Goal: Transaction & Acquisition: Book appointment/travel/reservation

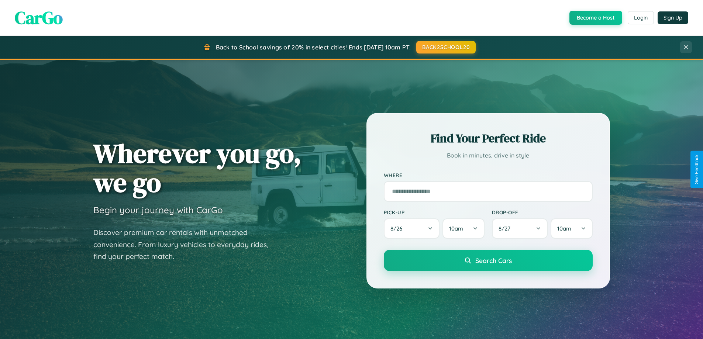
scroll to position [508, 0]
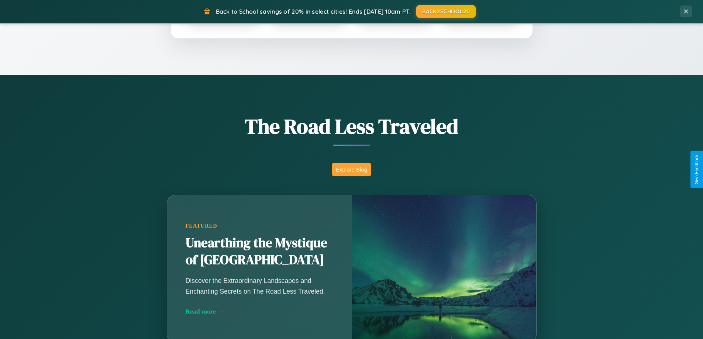
click at [352, 169] on button "Explore Blog" at bounding box center [351, 170] width 39 height 14
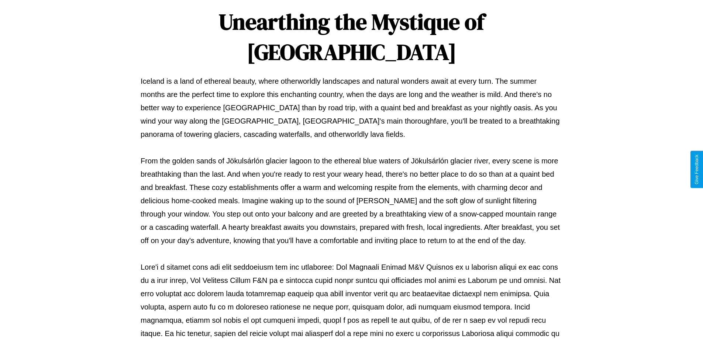
scroll to position [239, 0]
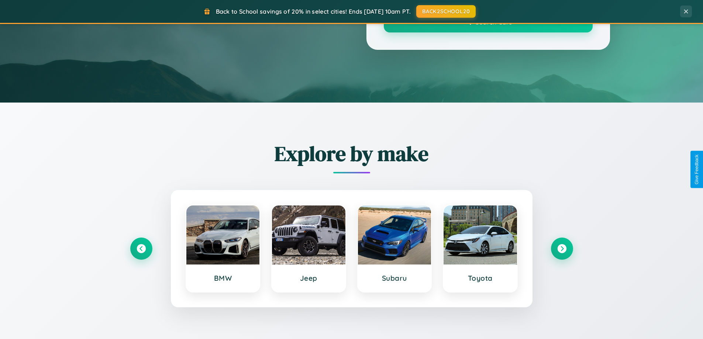
scroll to position [508, 0]
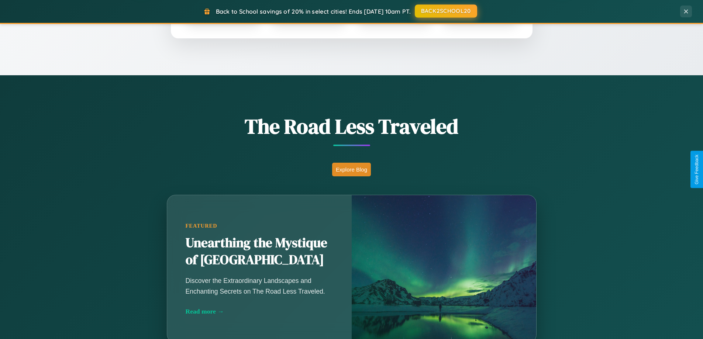
click at [446, 11] on button "BACK2SCHOOL20" at bounding box center [446, 10] width 62 height 13
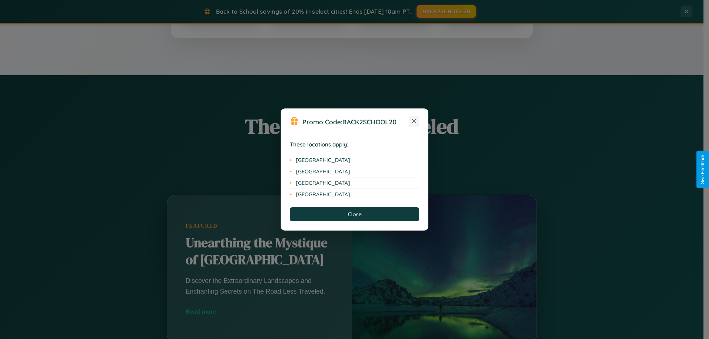
click at [414, 121] on icon at bounding box center [414, 121] width 4 height 4
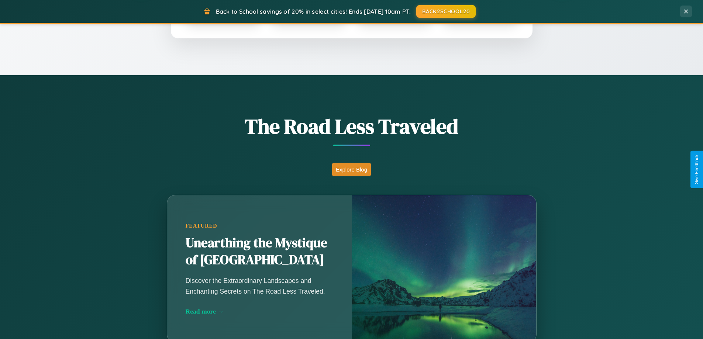
scroll to position [318, 0]
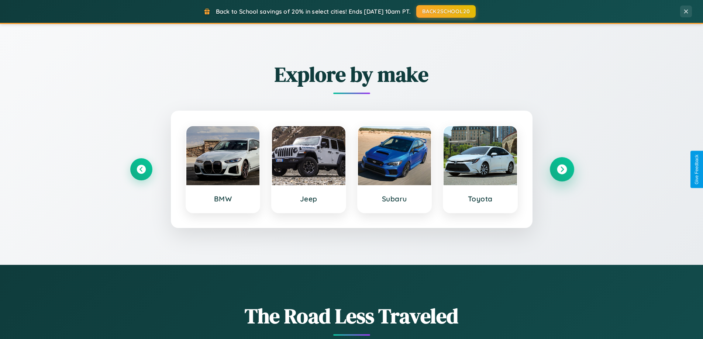
click at [562, 169] on icon at bounding box center [562, 170] width 10 height 10
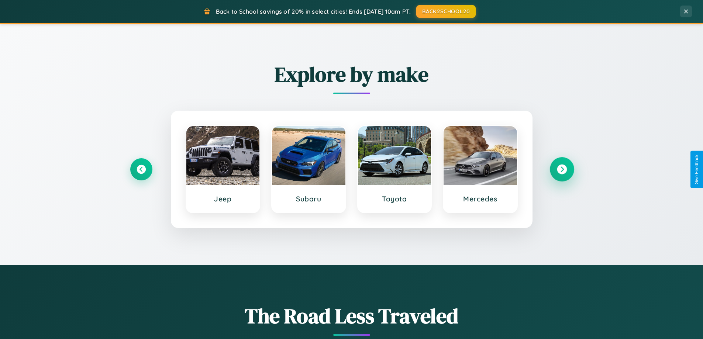
click at [562, 169] on icon at bounding box center [562, 170] width 10 height 10
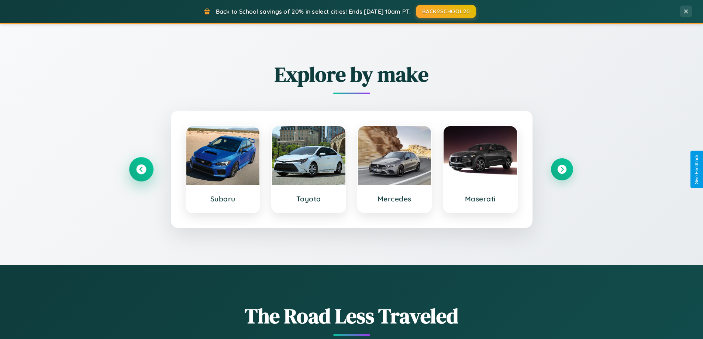
click at [141, 169] on icon at bounding box center [141, 170] width 10 height 10
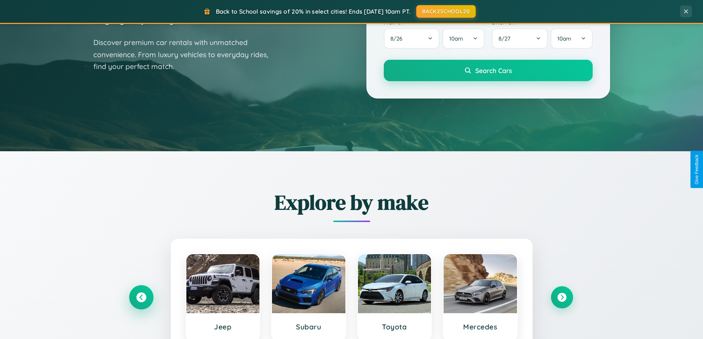
scroll to position [0, 0]
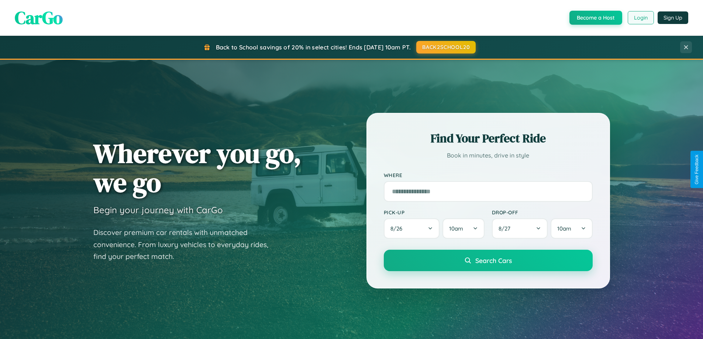
click at [641, 18] on button "Login" at bounding box center [641, 17] width 26 height 13
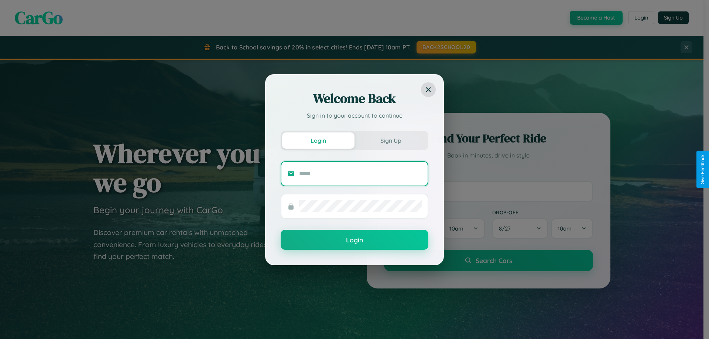
click at [360, 174] on input "text" at bounding box center [360, 174] width 123 height 12
type input "**********"
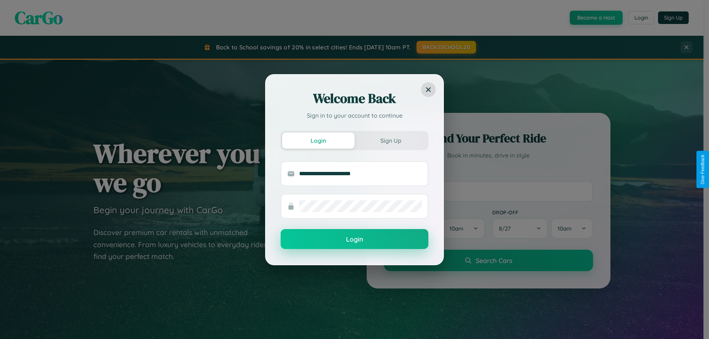
click at [355, 240] on button "Login" at bounding box center [355, 239] width 148 height 20
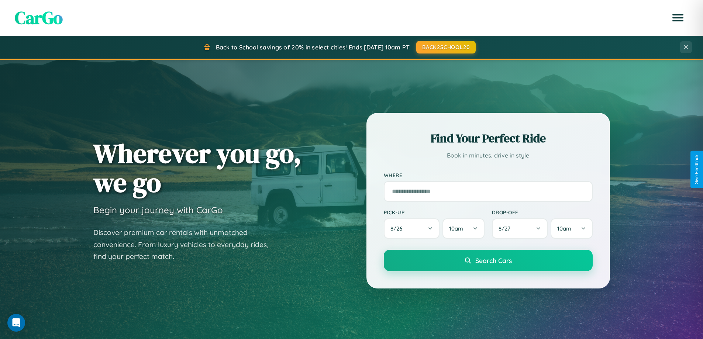
scroll to position [22, 0]
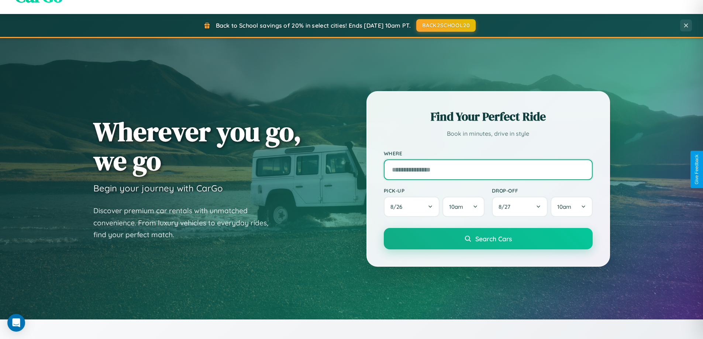
click at [488, 169] on input "text" at bounding box center [488, 170] width 209 height 21
type input "**********"
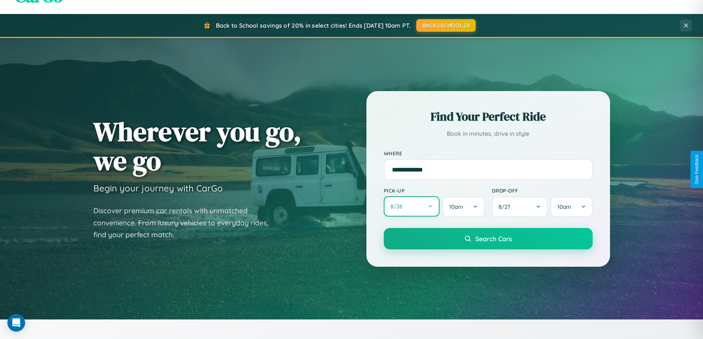
click at [412, 207] on button "8 / 26" at bounding box center [412, 206] width 56 height 20
select select "*"
select select "****"
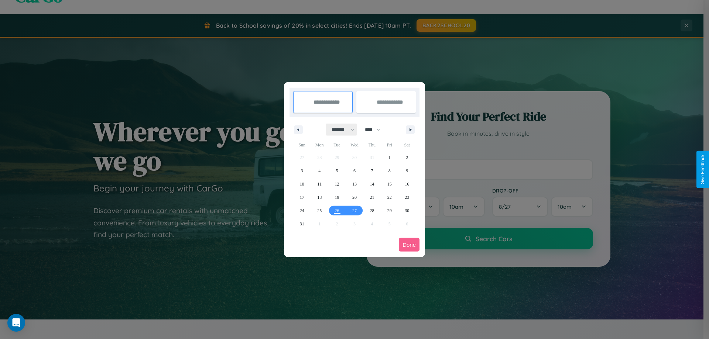
drag, startPoint x: 340, startPoint y: 130, endPoint x: 355, endPoint y: 148, distance: 23.6
click at [340, 130] on select "******* ******** ***** ***** *** **** **** ****** ********* ******* ******** **…" at bounding box center [341, 130] width 31 height 12
select select "*"
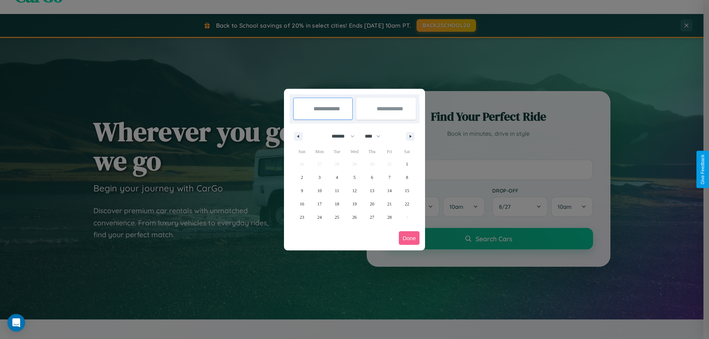
drag, startPoint x: 376, startPoint y: 136, endPoint x: 355, endPoint y: 148, distance: 24.5
click at [376, 136] on select "**** **** **** **** **** **** **** **** **** **** **** **** **** **** **** ****…" at bounding box center [372, 136] width 22 height 12
select select "****"
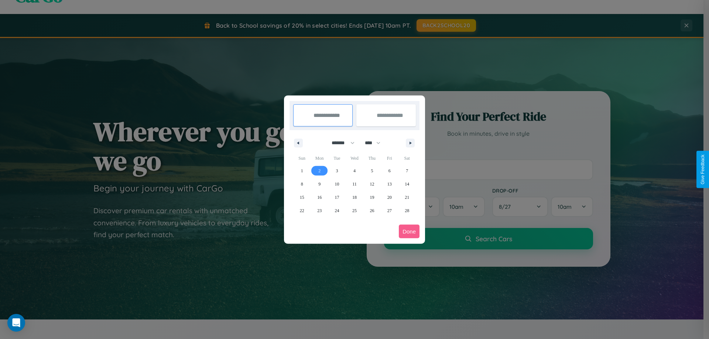
click at [319, 171] on span "2" at bounding box center [319, 170] width 2 height 13
type input "**********"
click at [337, 171] on span "3" at bounding box center [337, 170] width 2 height 13
type input "**********"
click at [409, 232] on button "Done" at bounding box center [409, 232] width 21 height 14
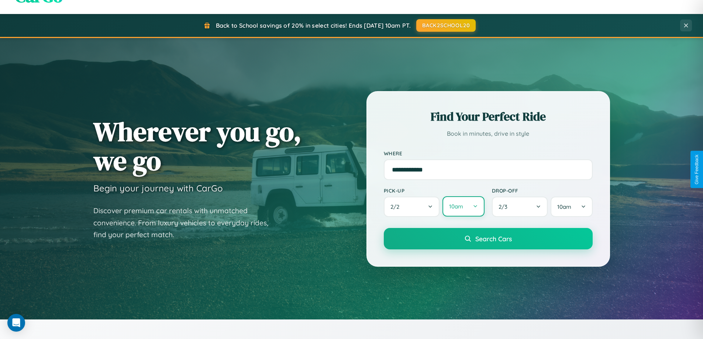
click at [463, 207] on button "10am" at bounding box center [464, 206] width 42 height 20
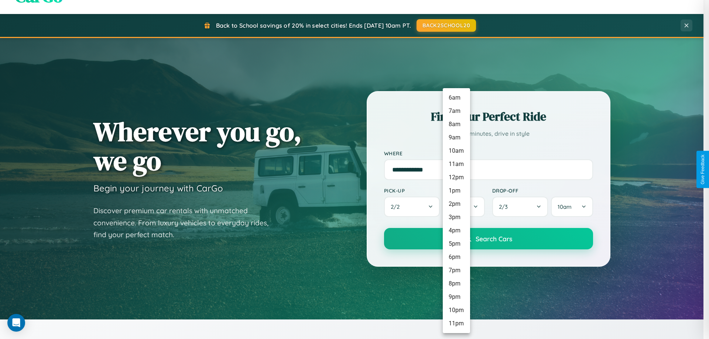
click at [456, 297] on li "9pm" at bounding box center [456, 297] width 27 height 13
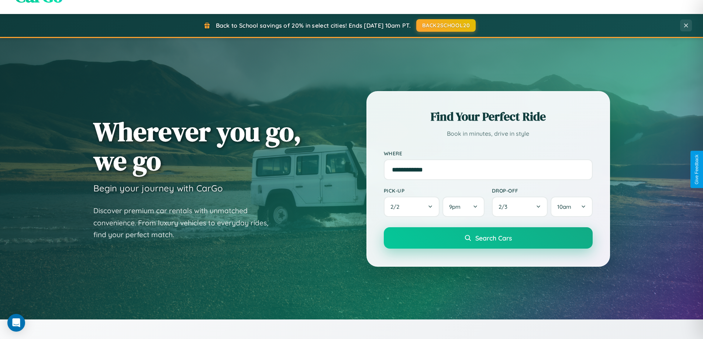
click at [488, 239] on span "Search Cars" at bounding box center [494, 238] width 37 height 8
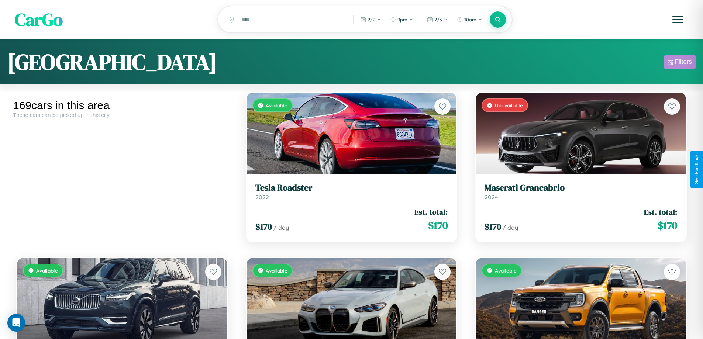
click at [680, 63] on div "Filters" at bounding box center [683, 61] width 17 height 7
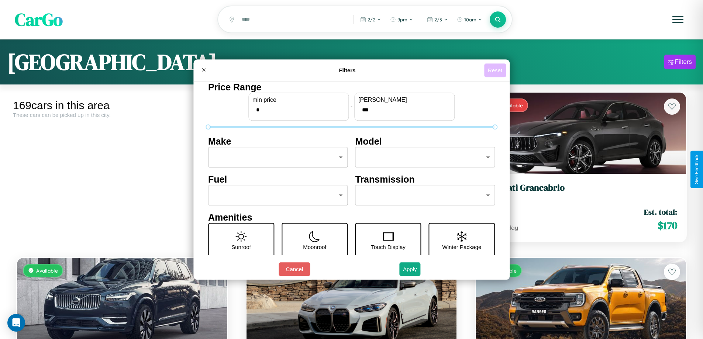
click at [496, 70] on button "Reset" at bounding box center [495, 71] width 22 height 14
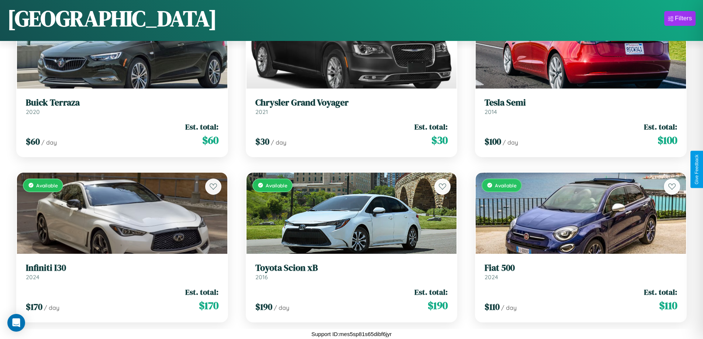
scroll to position [2915, 0]
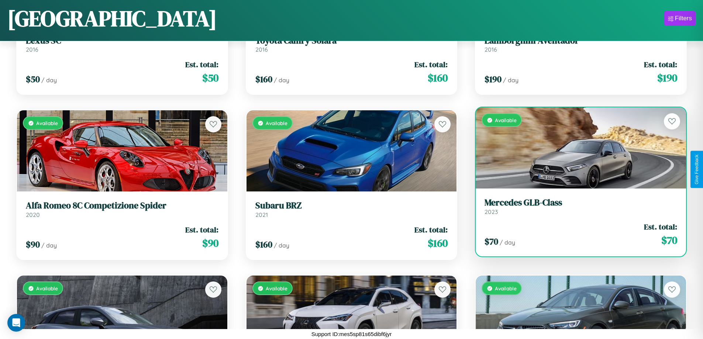
click at [576, 209] on link "Mercedes GLB-Class 2023" at bounding box center [581, 207] width 193 height 18
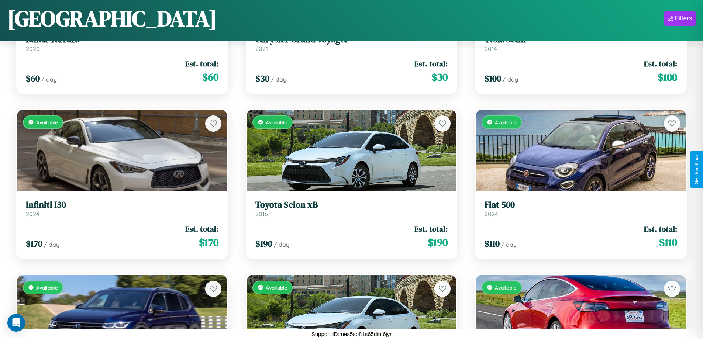
scroll to position [1757, 0]
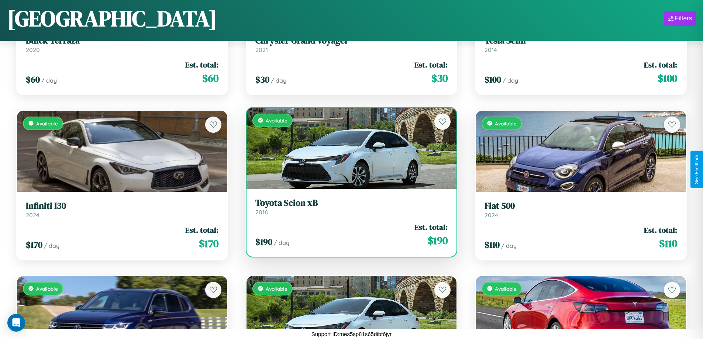
click at [349, 207] on h3 "Toyota Scion xB" at bounding box center [352, 203] width 193 height 11
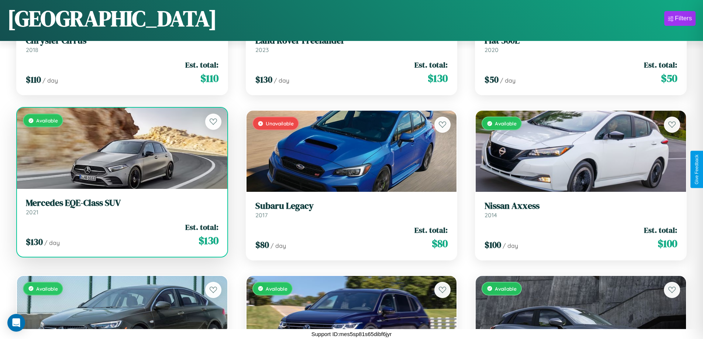
click at [121, 209] on h3 "Mercedes EQE-Class SUV" at bounding box center [122, 203] width 193 height 11
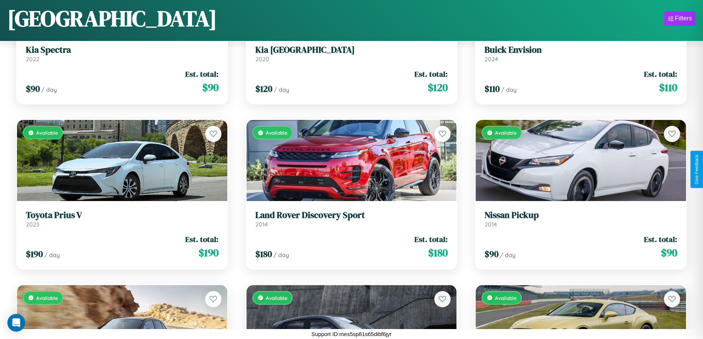
scroll to position [104, 0]
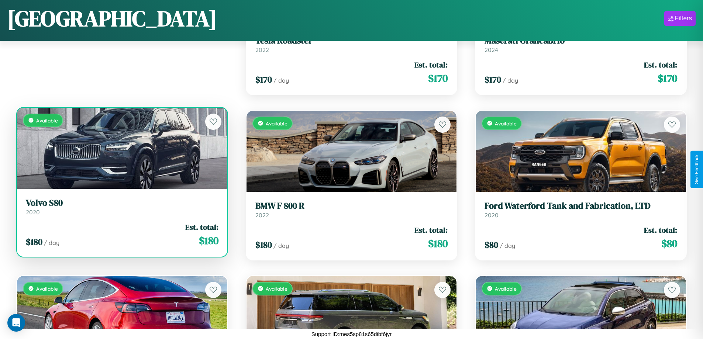
click at [121, 238] on div "$ 180 / day Est. total: $ 180" at bounding box center [122, 235] width 193 height 26
click at [121, 235] on div "$ 180 / day Est. total: $ 180" at bounding box center [122, 235] width 193 height 26
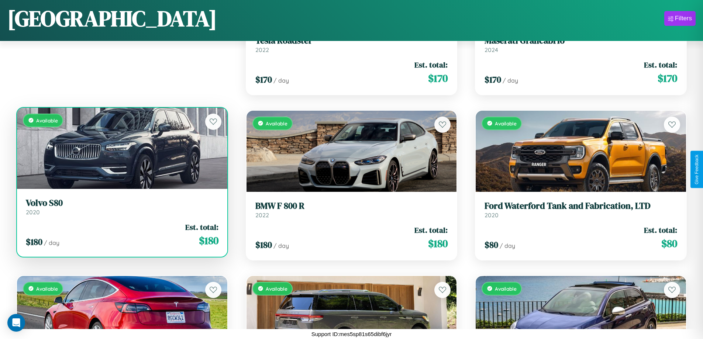
click at [121, 235] on div "$ 180 / day Est. total: $ 180" at bounding box center [122, 235] width 193 height 26
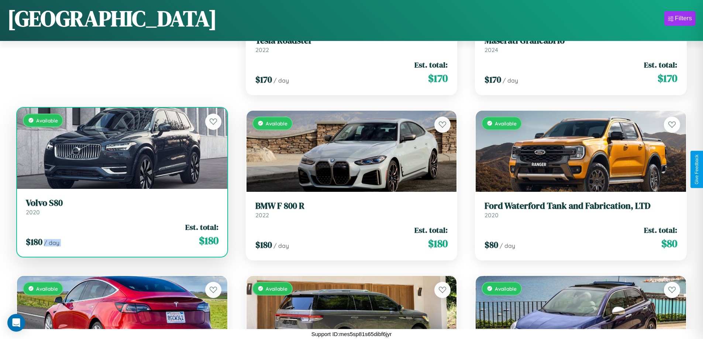
click at [121, 235] on div "$ 180 / day Est. total: $ 180" at bounding box center [122, 235] width 193 height 26
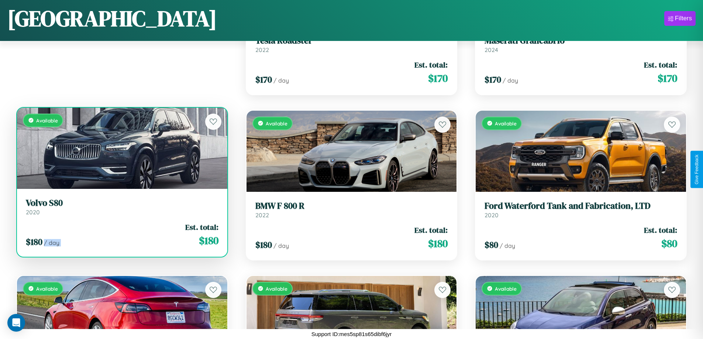
click at [121, 235] on div "$ 180 / day Est. total: $ 180" at bounding box center [122, 235] width 193 height 26
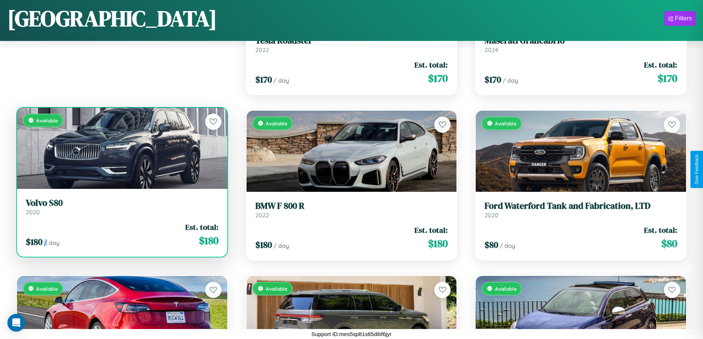
click at [121, 235] on div "$ 180 / day Est. total: $ 180" at bounding box center [122, 235] width 193 height 26
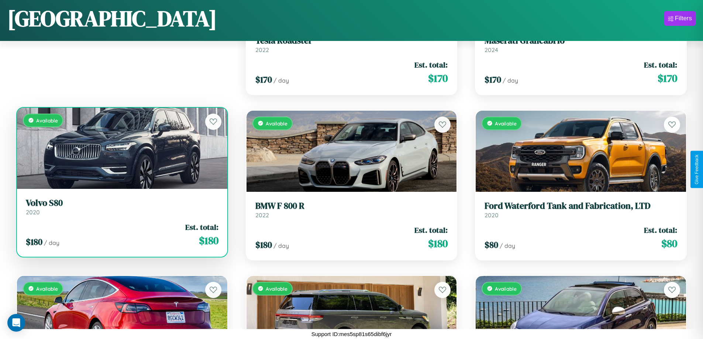
click at [121, 207] on h3 "Volvo S80" at bounding box center [122, 203] width 193 height 11
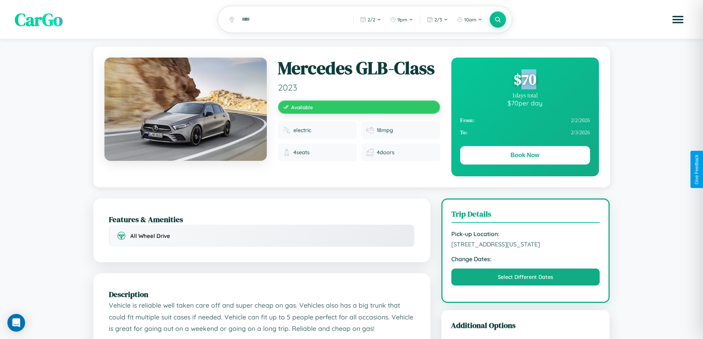
click at [525, 81] on div "$ 70" at bounding box center [525, 79] width 130 height 20
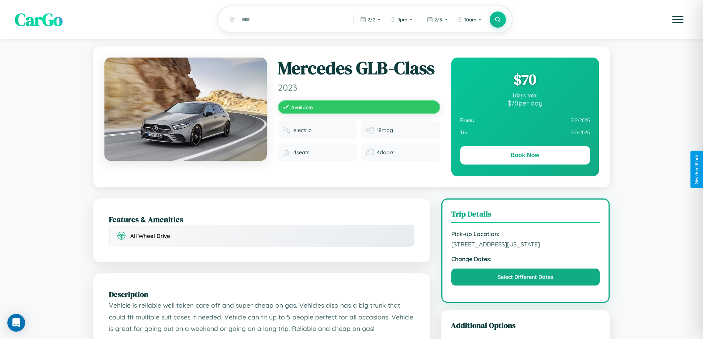
click at [525, 81] on div "$ 70" at bounding box center [525, 79] width 130 height 20
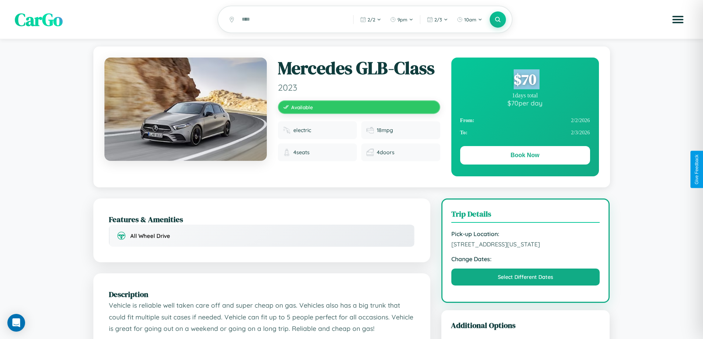
click at [525, 81] on div "$ 70" at bounding box center [525, 79] width 130 height 20
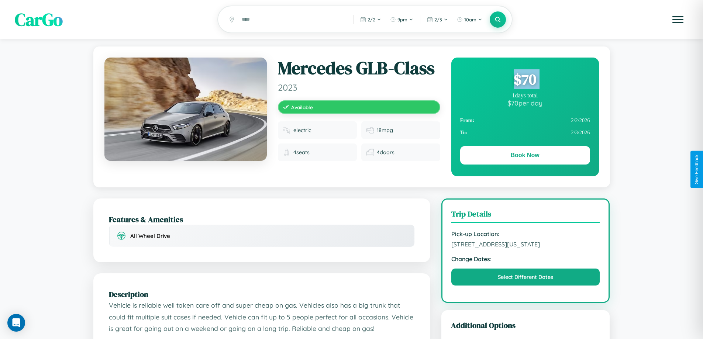
click at [525, 81] on div "$ 70" at bounding box center [525, 79] width 130 height 20
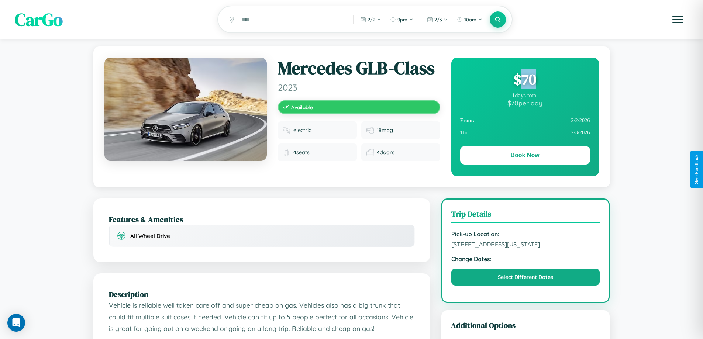
click at [525, 81] on div "$ 70" at bounding box center [525, 79] width 130 height 20
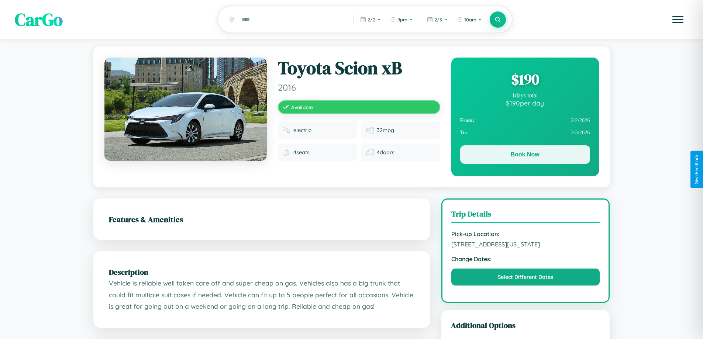
click at [525, 157] on button "Book Now" at bounding box center [525, 154] width 130 height 18
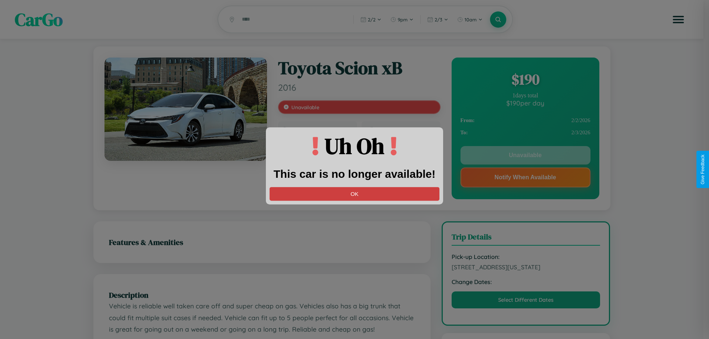
click at [355, 194] on button "OK" at bounding box center [355, 194] width 170 height 14
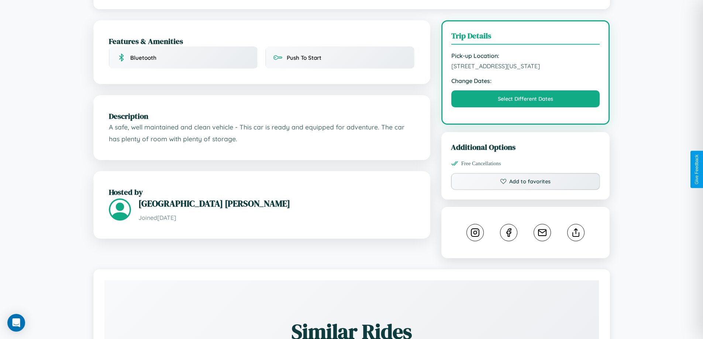
scroll to position [199, 0]
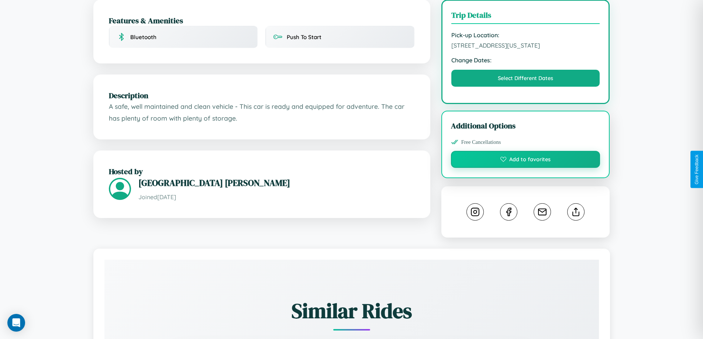
click at [526, 168] on button "Add to favorites" at bounding box center [526, 159] width 150 height 17
